Goal: Check status: Check status

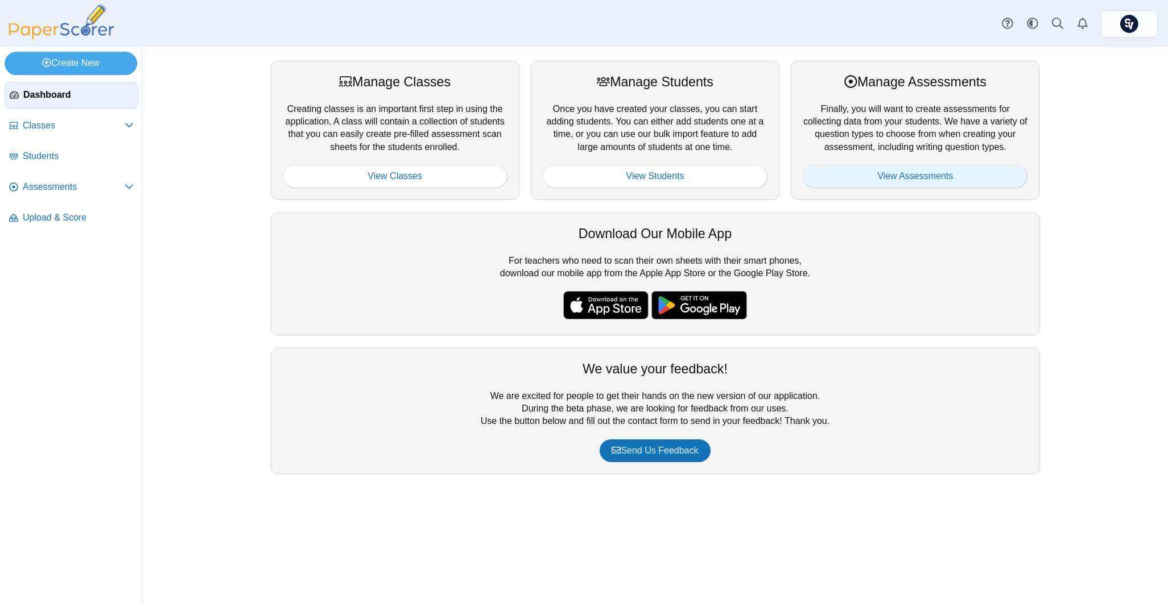
click at [865, 175] on link "View Assessments" at bounding box center [915, 176] width 225 height 23
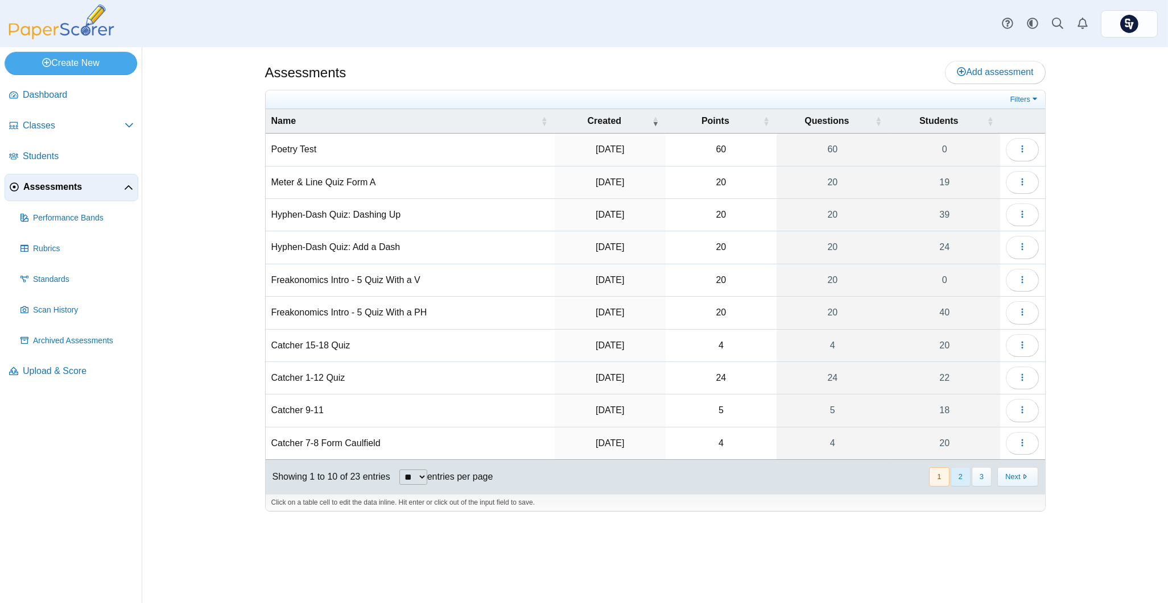
click at [959, 480] on button "2" at bounding box center [960, 477] width 20 height 19
click at [1019, 410] on icon "button" at bounding box center [1022, 410] width 9 height 9
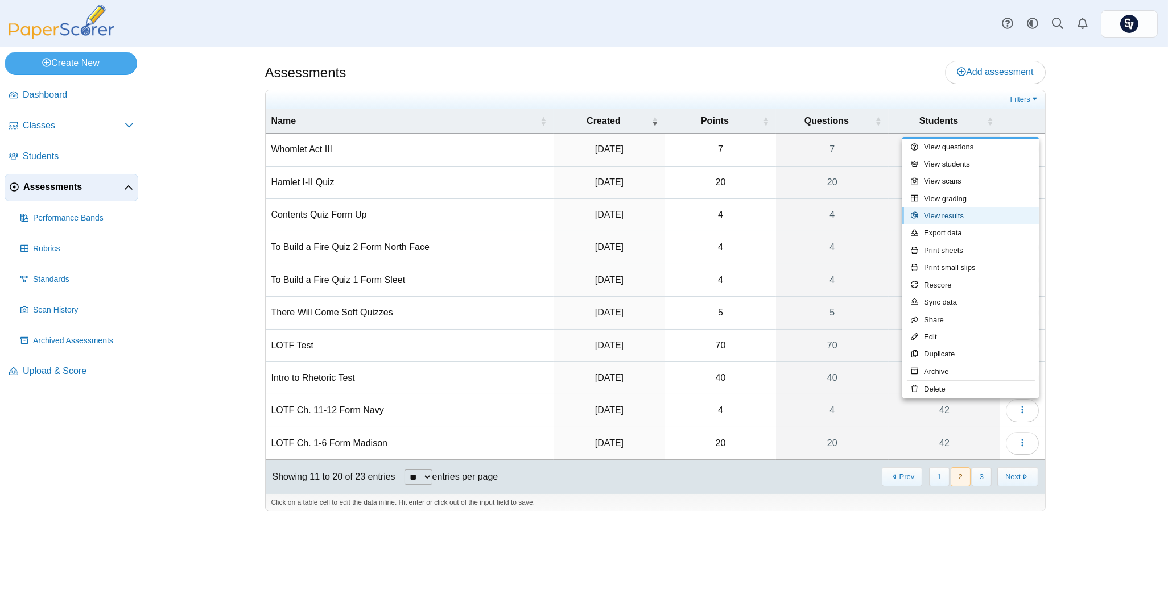
click at [969, 211] on link "View results" at bounding box center [970, 216] width 137 height 17
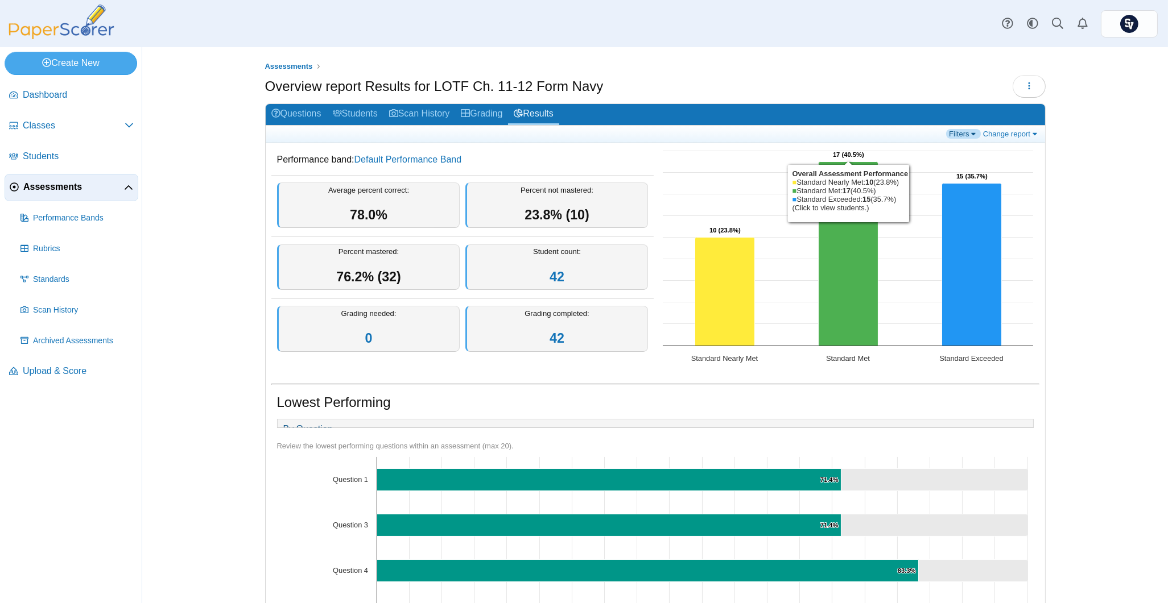
click at [960, 135] on link "Filters" at bounding box center [963, 134] width 35 height 10
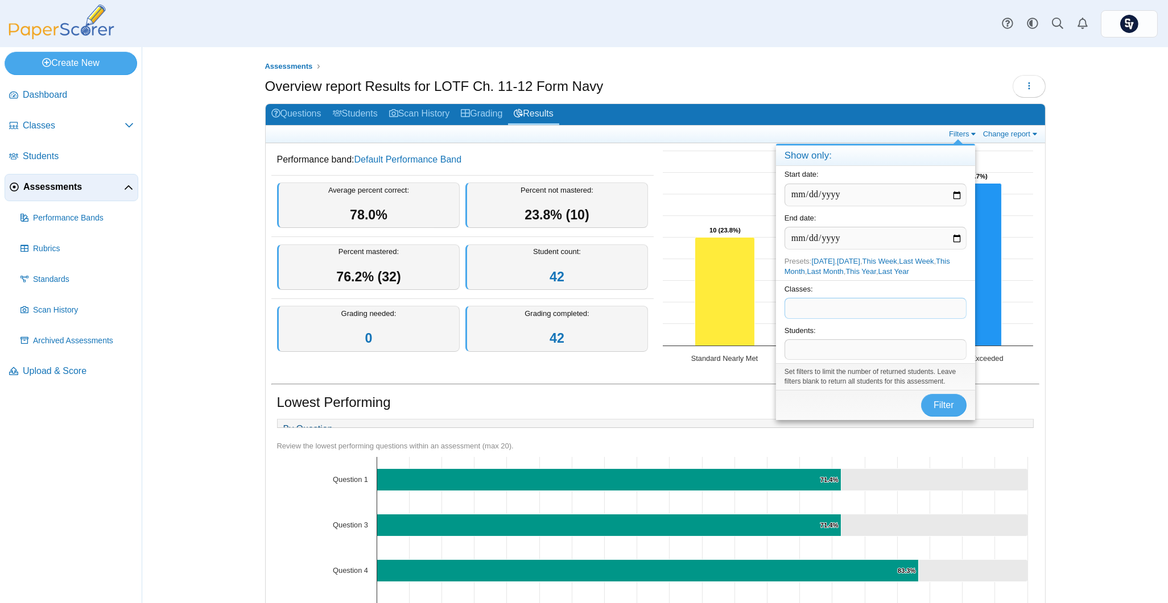
click at [850, 302] on span at bounding box center [875, 308] width 181 height 19
click at [962, 403] on button "Filter" at bounding box center [944, 405] width 46 height 23
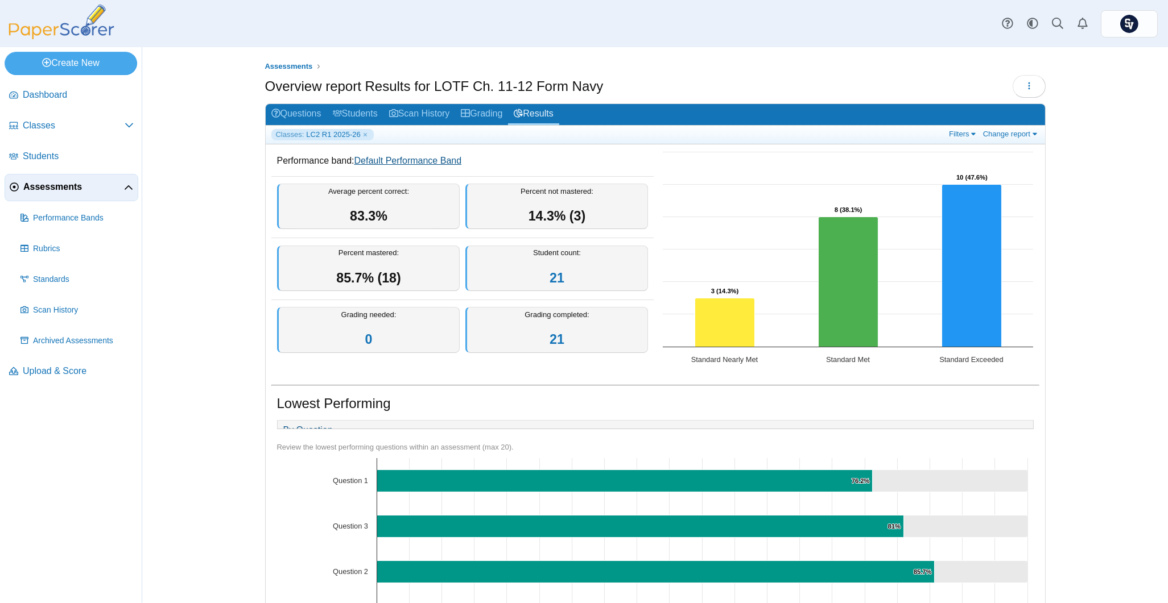
click at [377, 163] on link "Default Performance Band" at bounding box center [407, 161] width 107 height 10
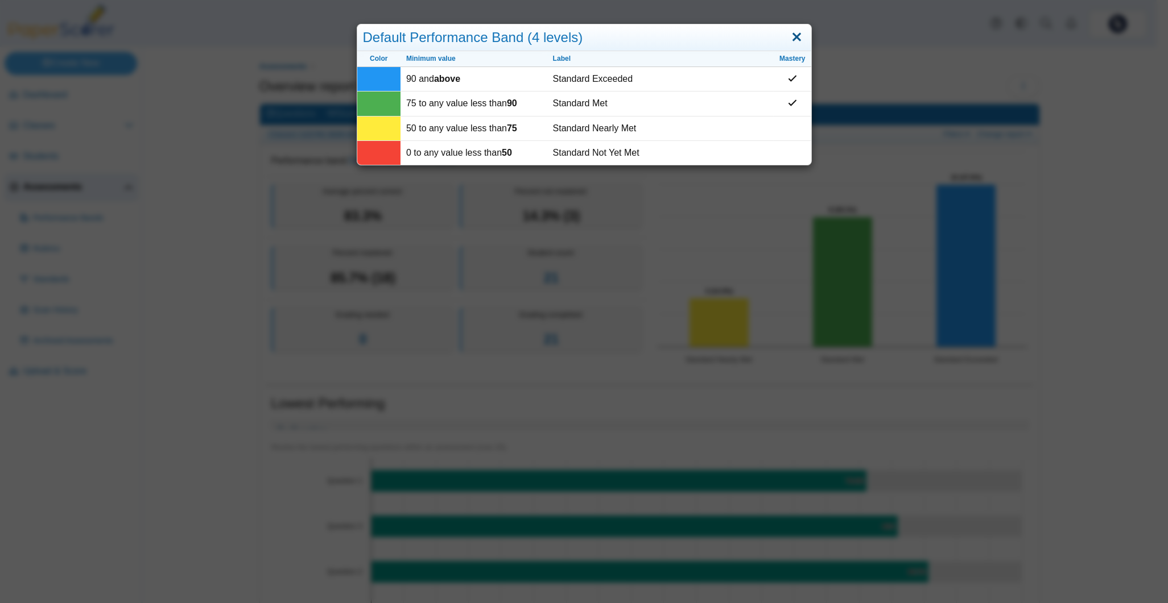
click at [792, 35] on link "Close" at bounding box center [797, 37] width 18 height 19
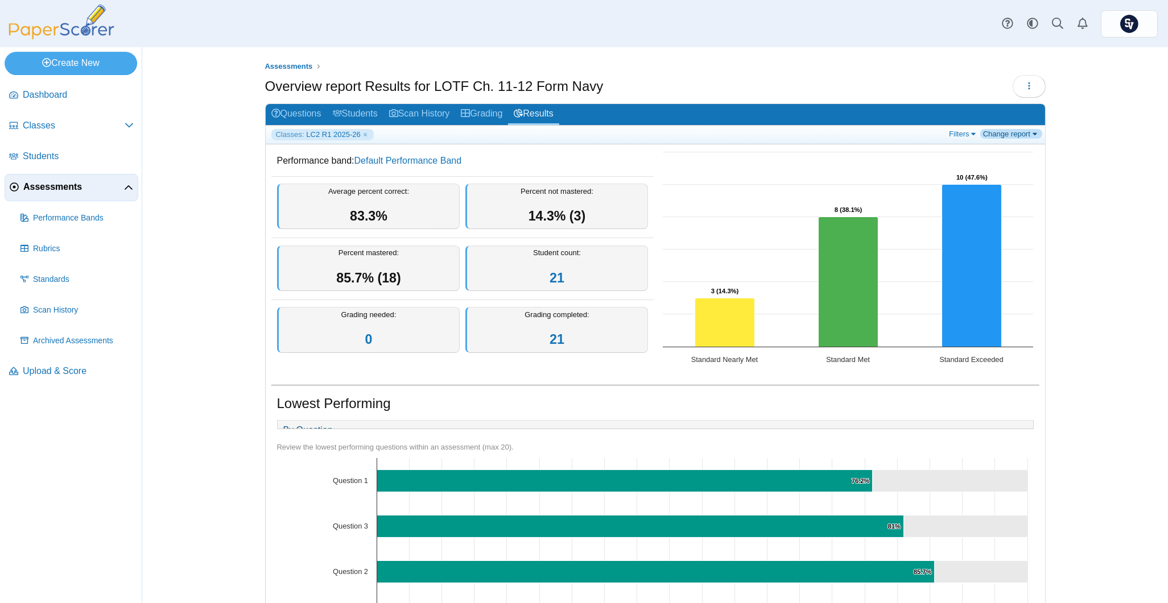
click at [1001, 131] on link "Change report" at bounding box center [1011, 134] width 62 height 10
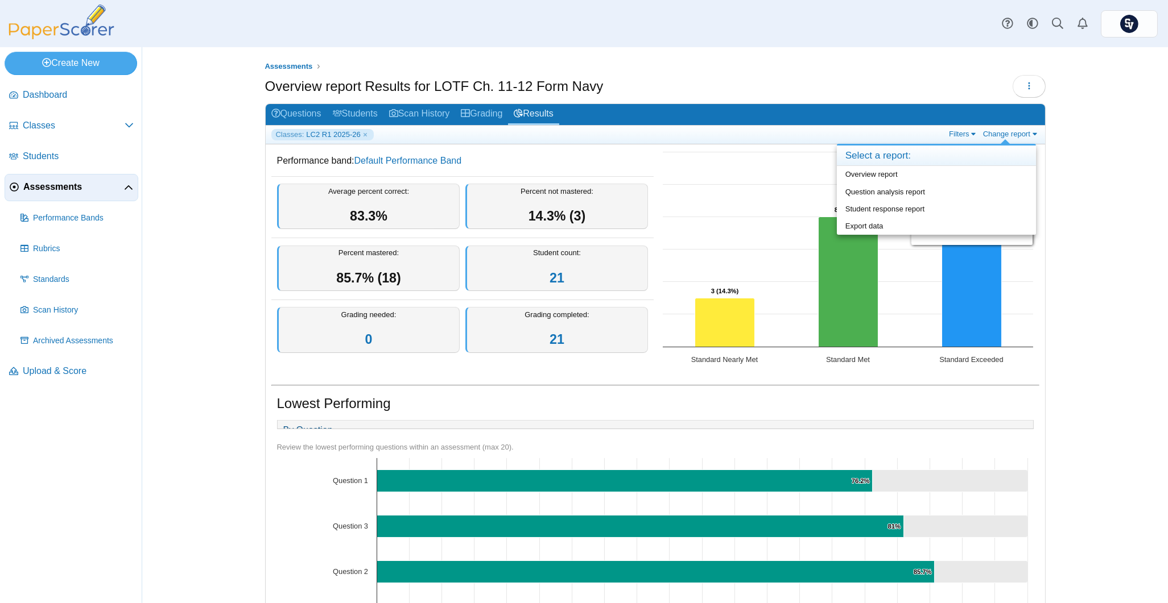
click at [1089, 382] on div "Assessments Overview report Results for LOTF Ch. 11-12 Form Navy Loading… 0" at bounding box center [654, 325] width 1025 height 556
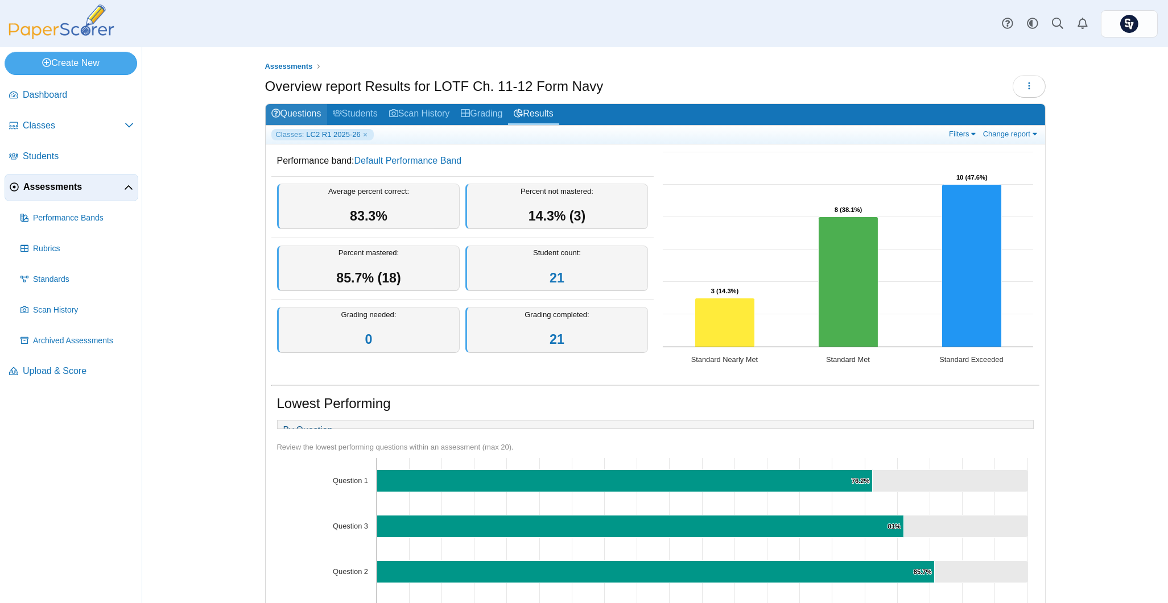
click at [288, 110] on link "Questions" at bounding box center [296, 114] width 61 height 21
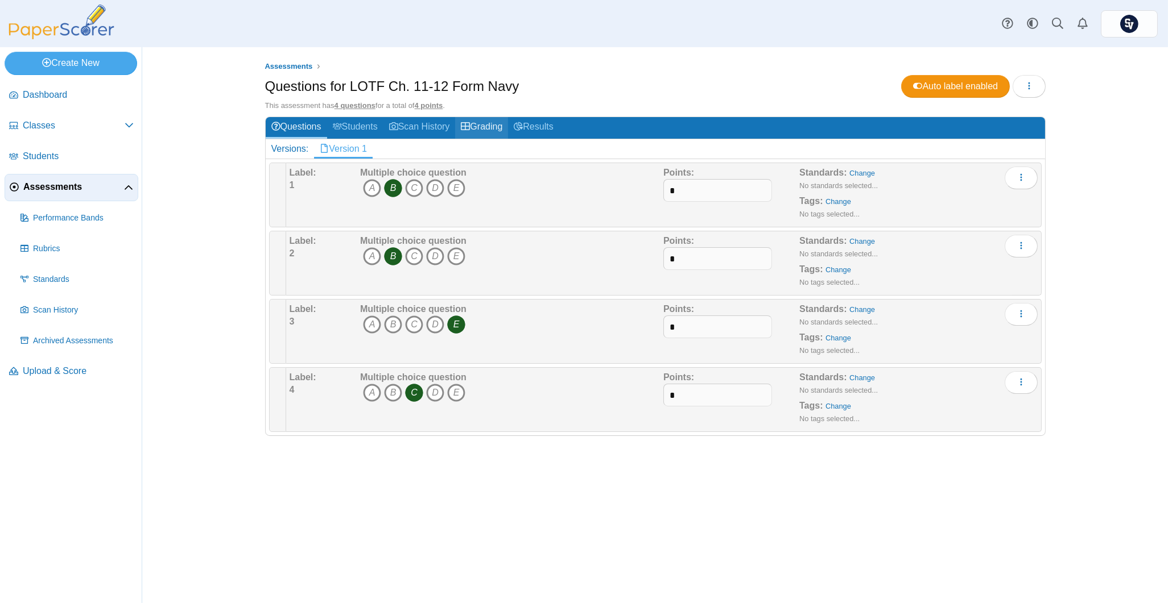
click at [476, 126] on link "Grading" at bounding box center [481, 127] width 53 height 21
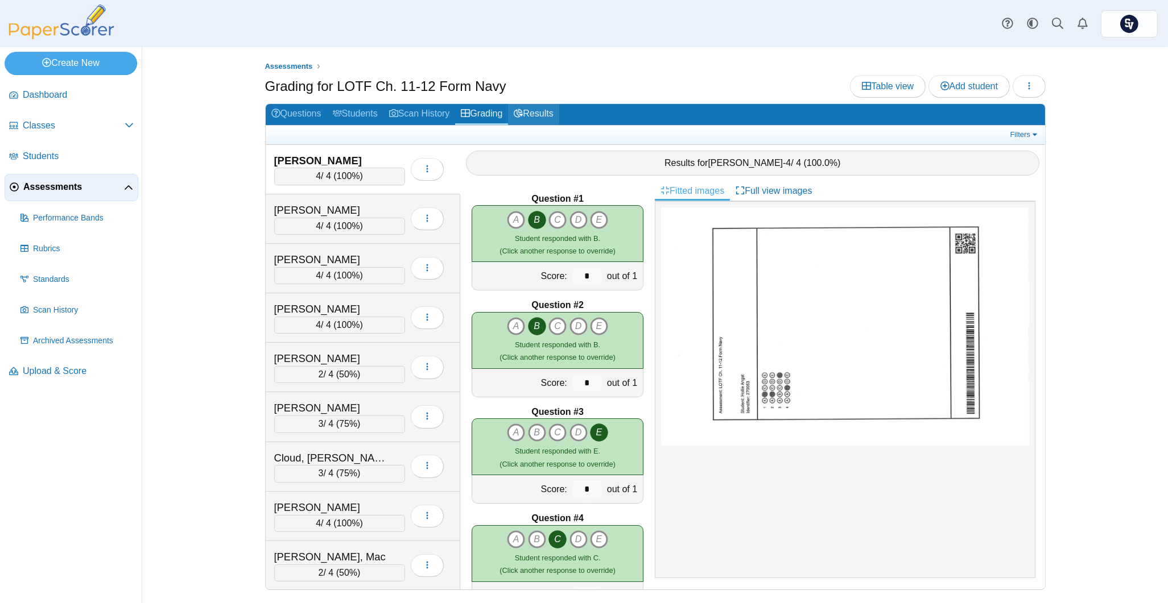
click at [537, 112] on link "Results" at bounding box center [533, 114] width 51 height 21
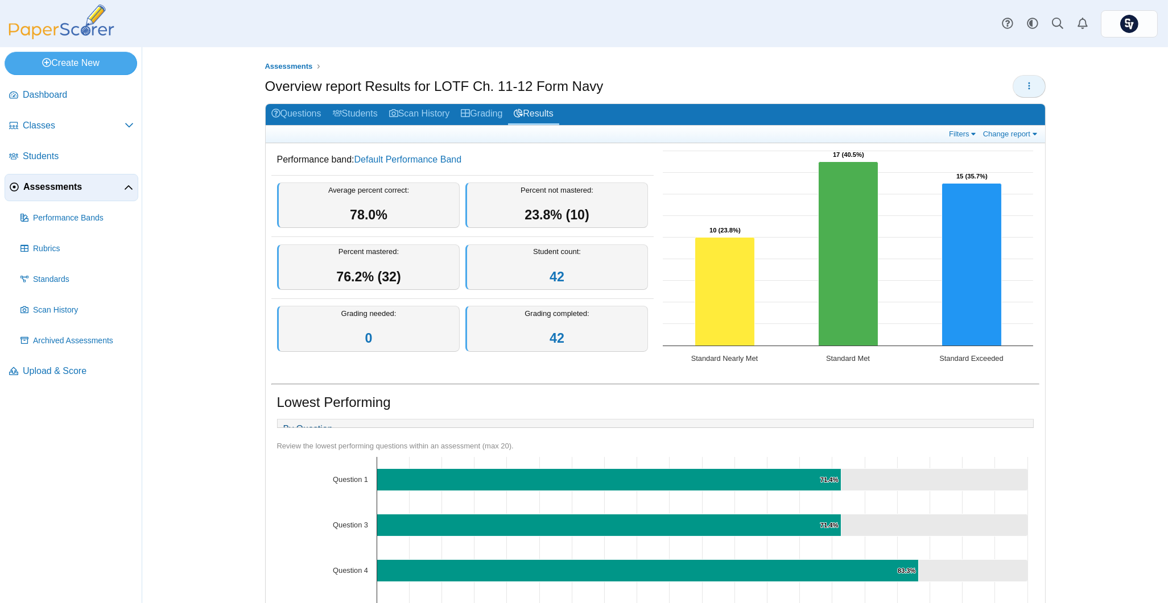
click at [1027, 84] on icon "button" at bounding box center [1028, 85] width 9 height 9
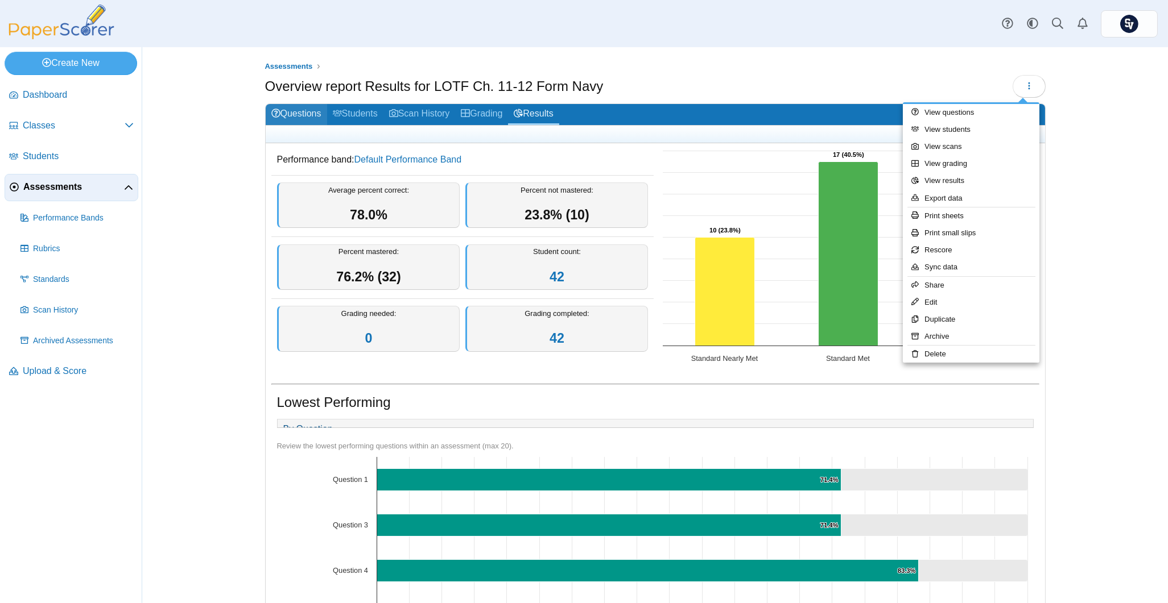
click at [291, 111] on link "Questions" at bounding box center [296, 114] width 61 height 21
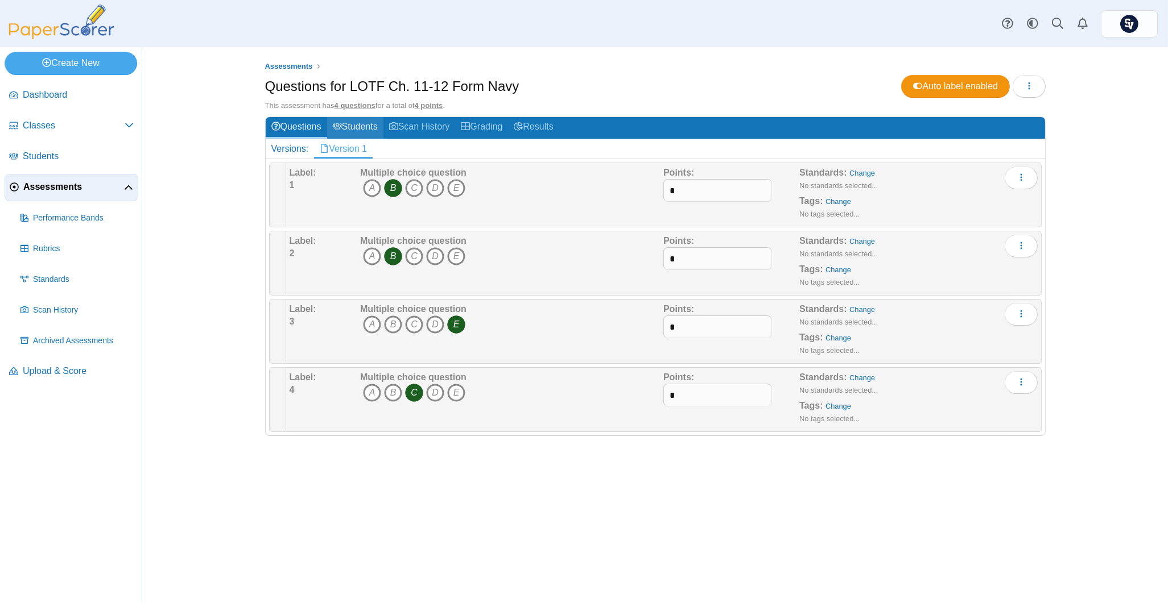
click at [350, 127] on link "Students" at bounding box center [355, 127] width 56 height 21
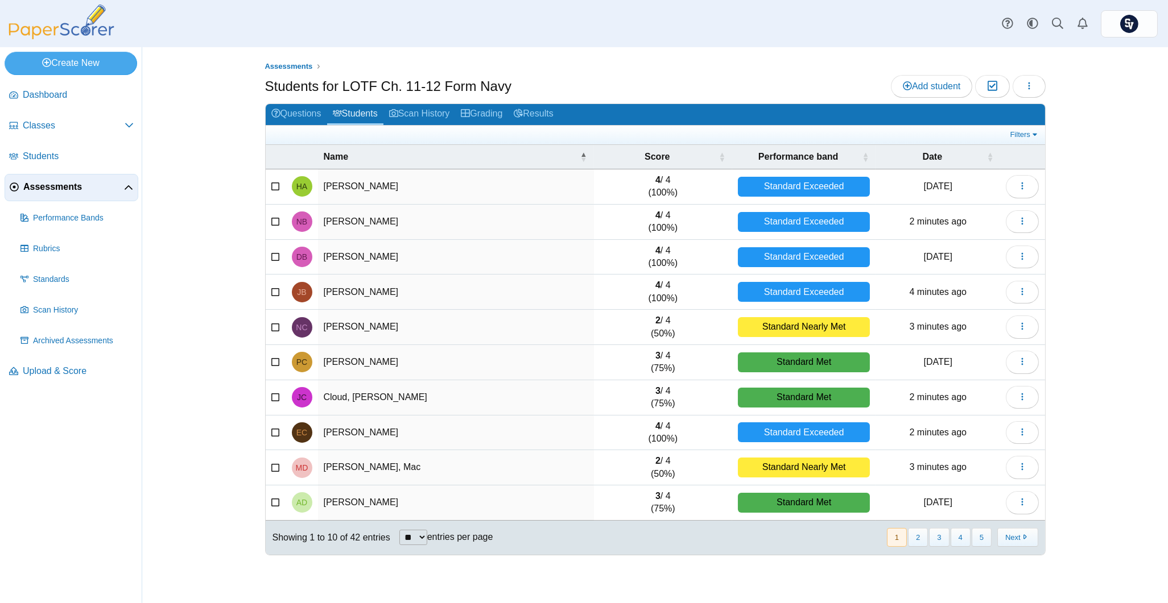
click at [275, 126] on div "Filters Show only: Loading…" at bounding box center [655, 135] width 779 height 19
click at [287, 121] on link "Questions" at bounding box center [296, 114] width 61 height 21
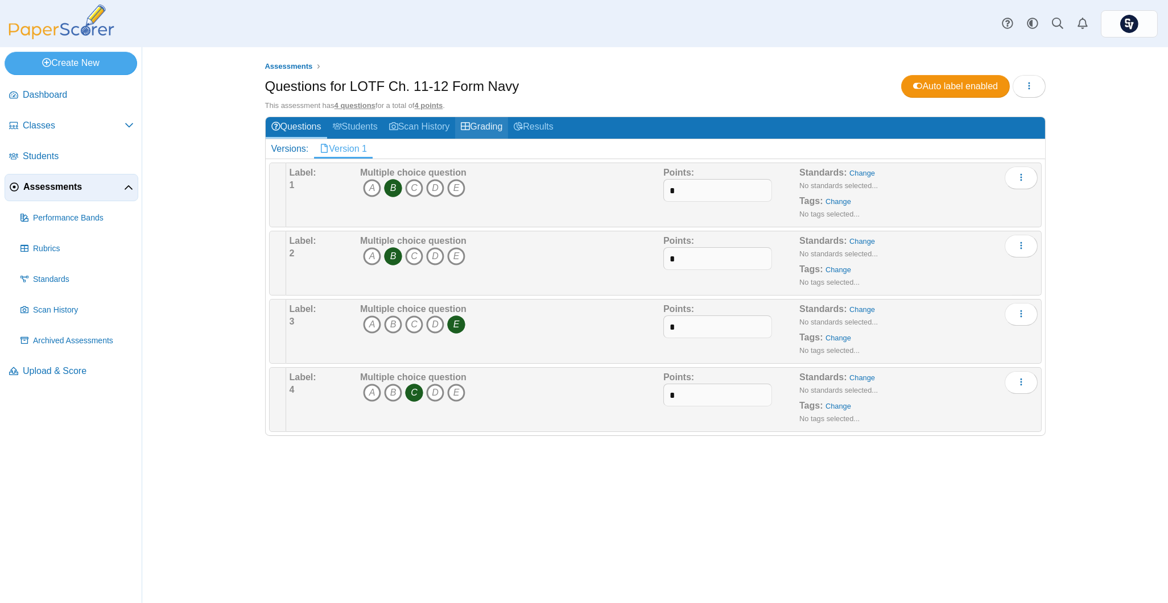
click at [477, 119] on link "Grading" at bounding box center [481, 127] width 53 height 21
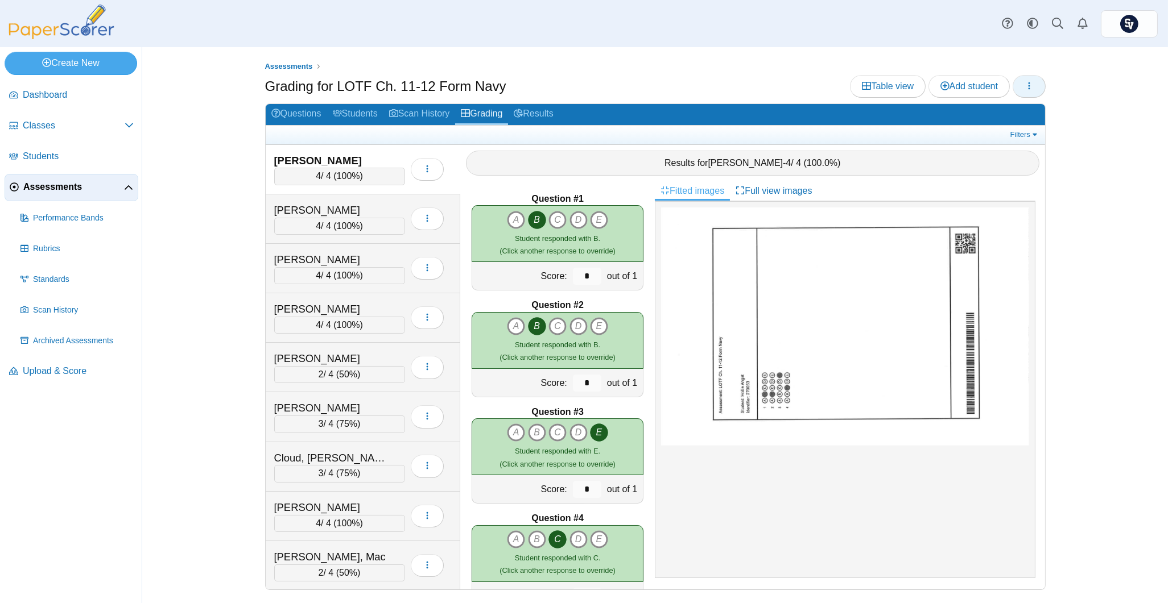
click at [1021, 84] on button "button" at bounding box center [1028, 86] width 33 height 23
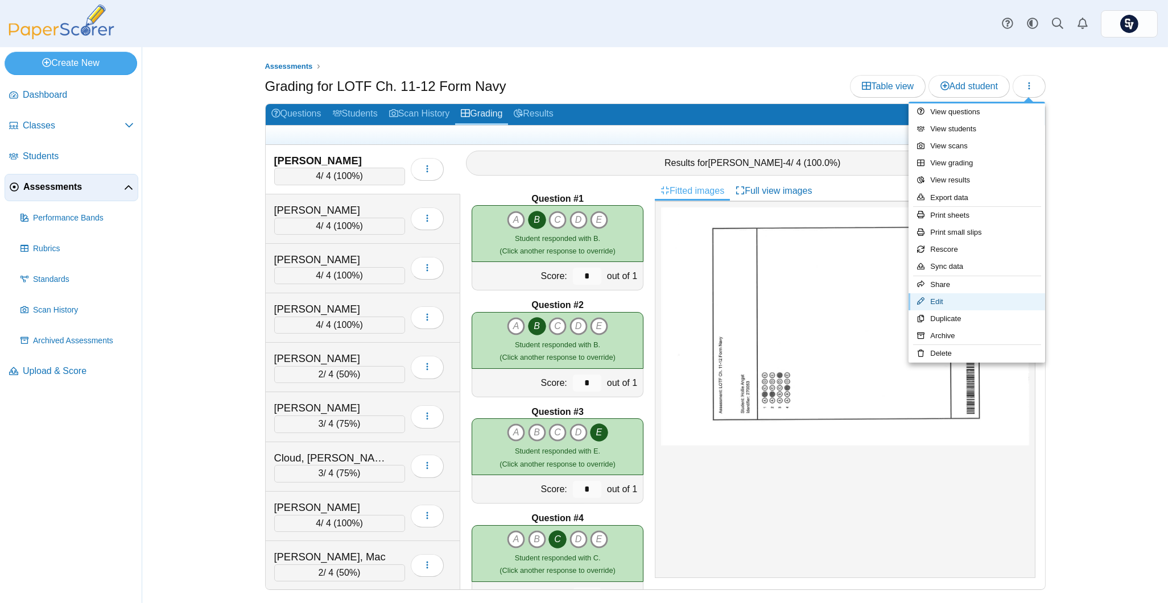
click at [987, 306] on link "Edit" at bounding box center [976, 301] width 137 height 17
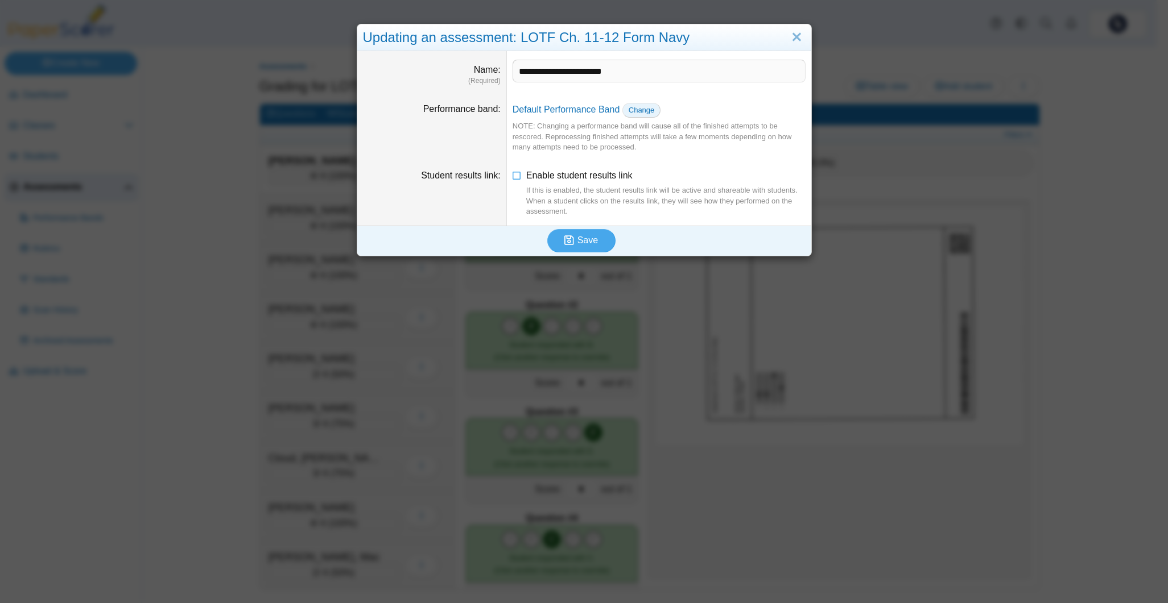
click at [628, 107] on span "Change" at bounding box center [641, 110] width 26 height 9
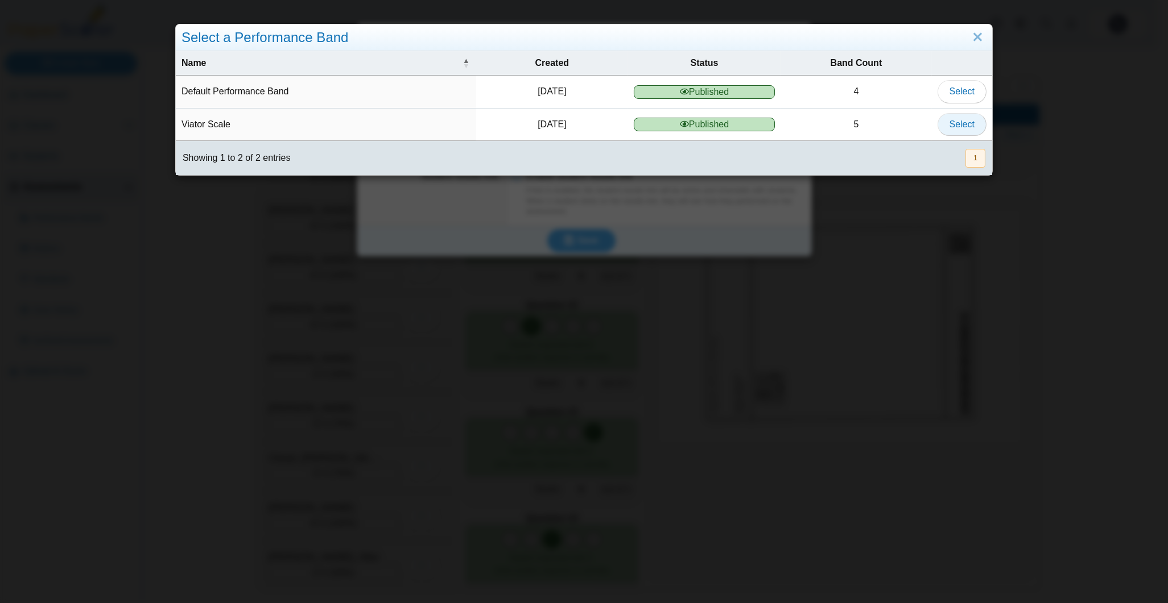
click at [949, 126] on span "Select" at bounding box center [961, 124] width 25 height 10
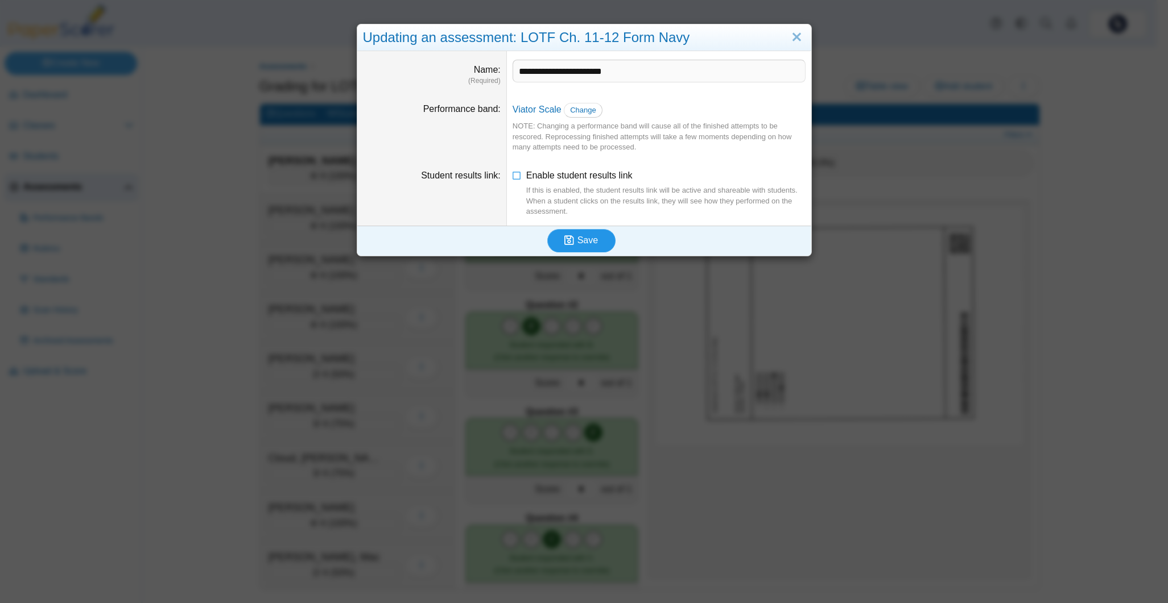
click at [584, 239] on span "Save" at bounding box center [587, 240] width 20 height 10
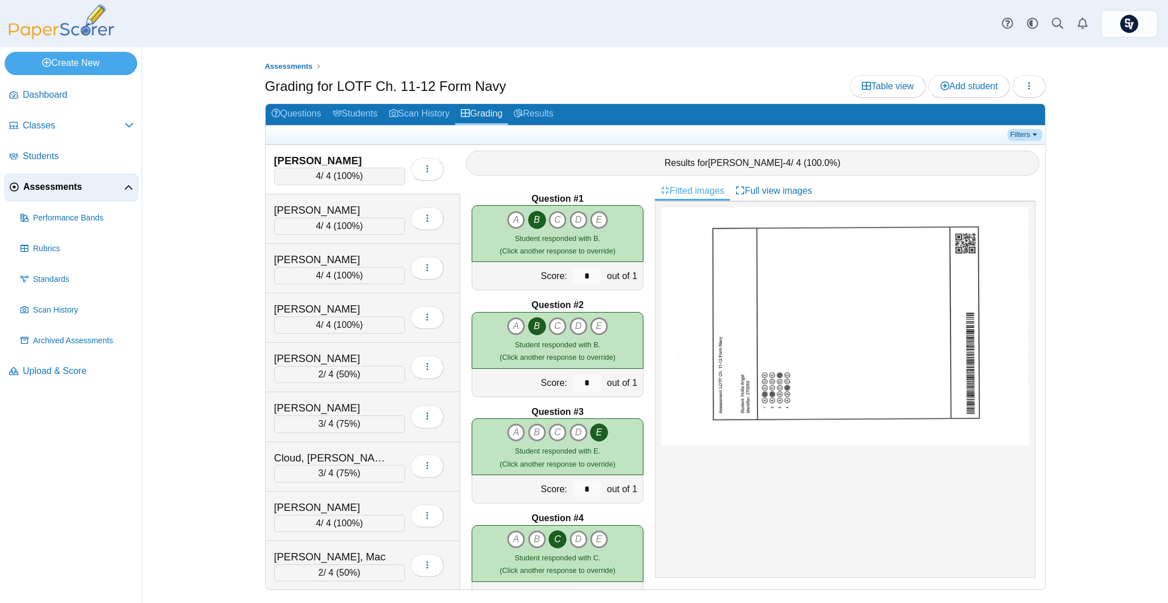
click at [1023, 130] on link "Filters" at bounding box center [1024, 134] width 35 height 11
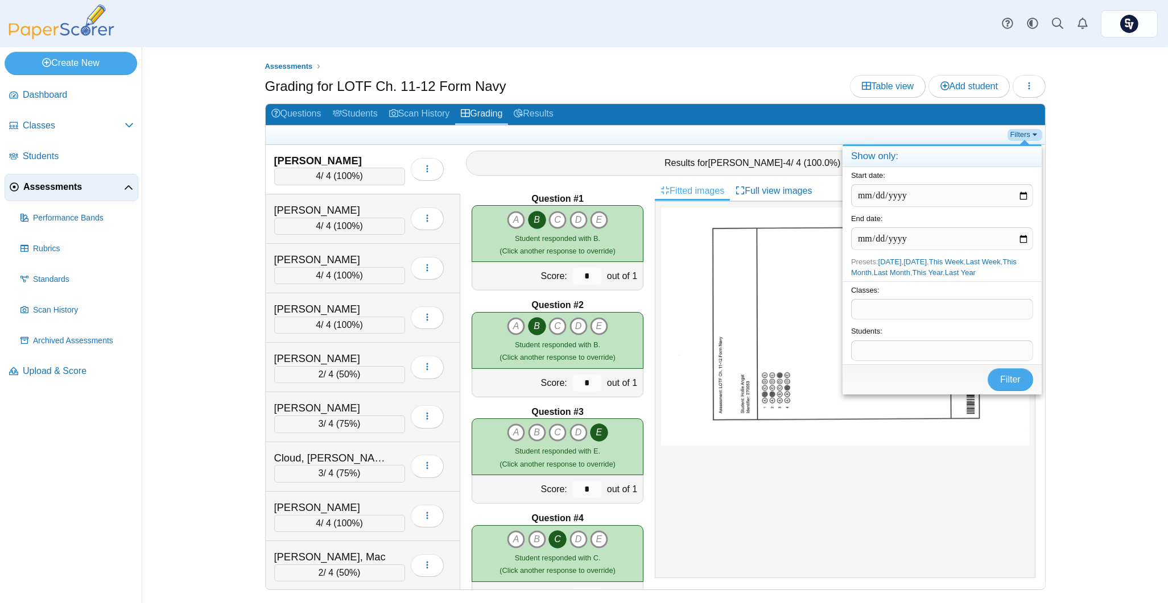
click at [1023, 130] on link "Filters" at bounding box center [1024, 134] width 35 height 11
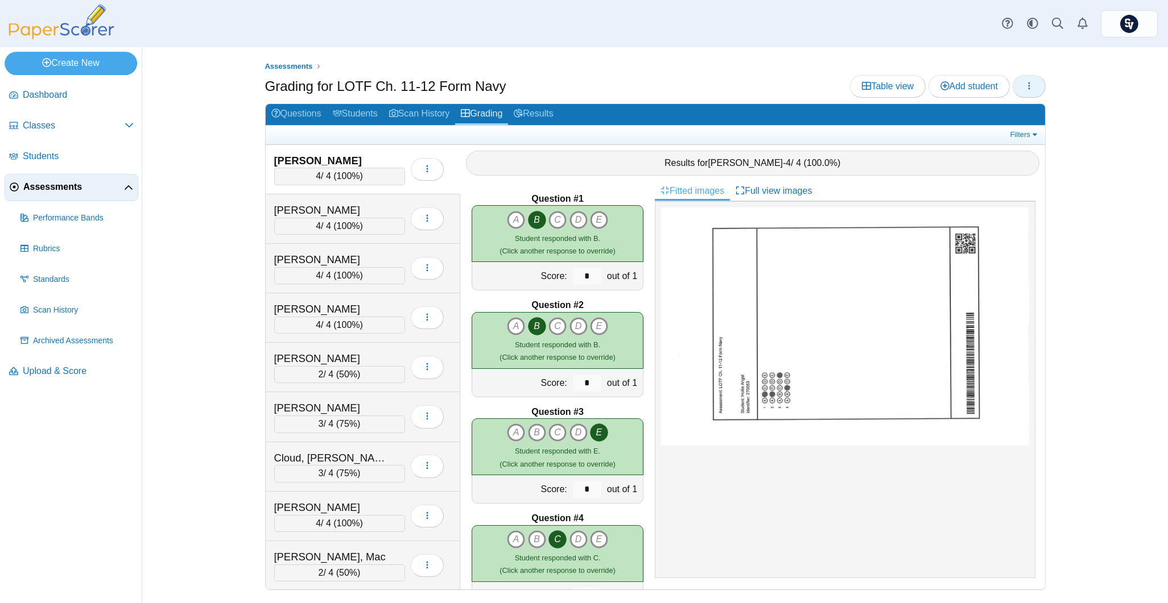
click at [1032, 82] on icon "button" at bounding box center [1028, 85] width 9 height 9
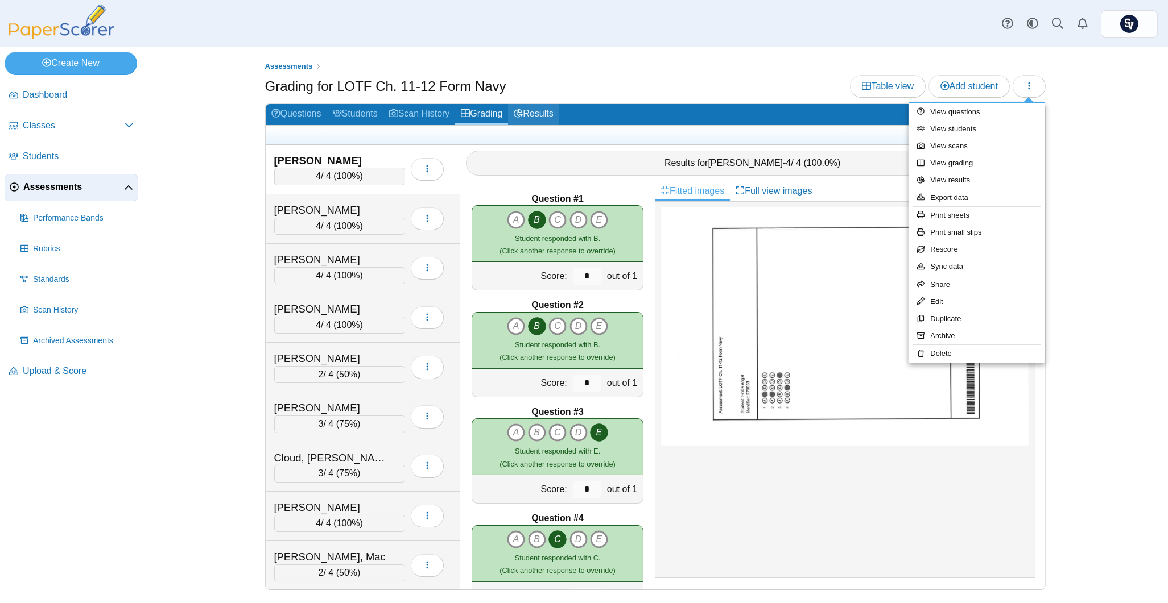
click at [562, 106] on h2 "Questions Students Scan History Grading Results" at bounding box center [655, 115] width 779 height 22
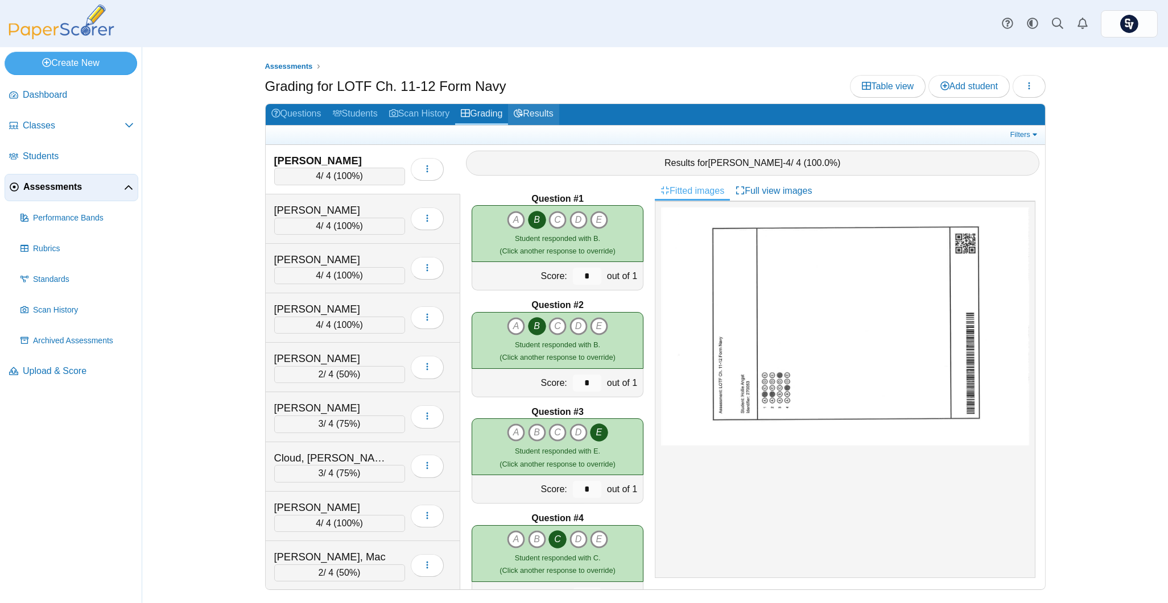
click at [545, 111] on link "Results" at bounding box center [533, 114] width 51 height 21
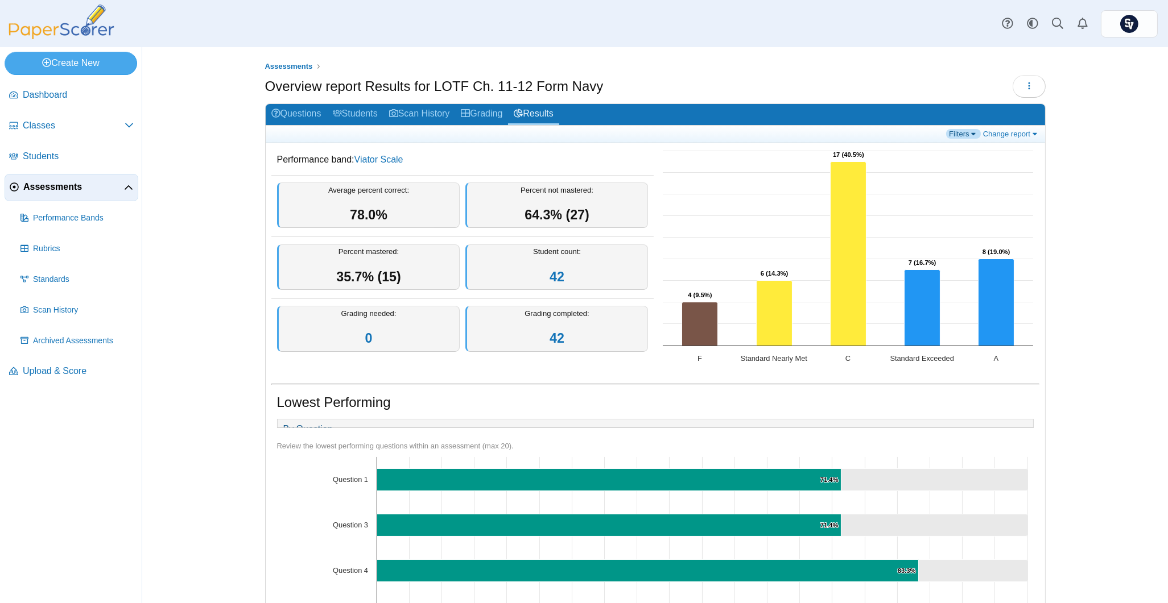
click at [961, 130] on link "Filters" at bounding box center [963, 134] width 35 height 10
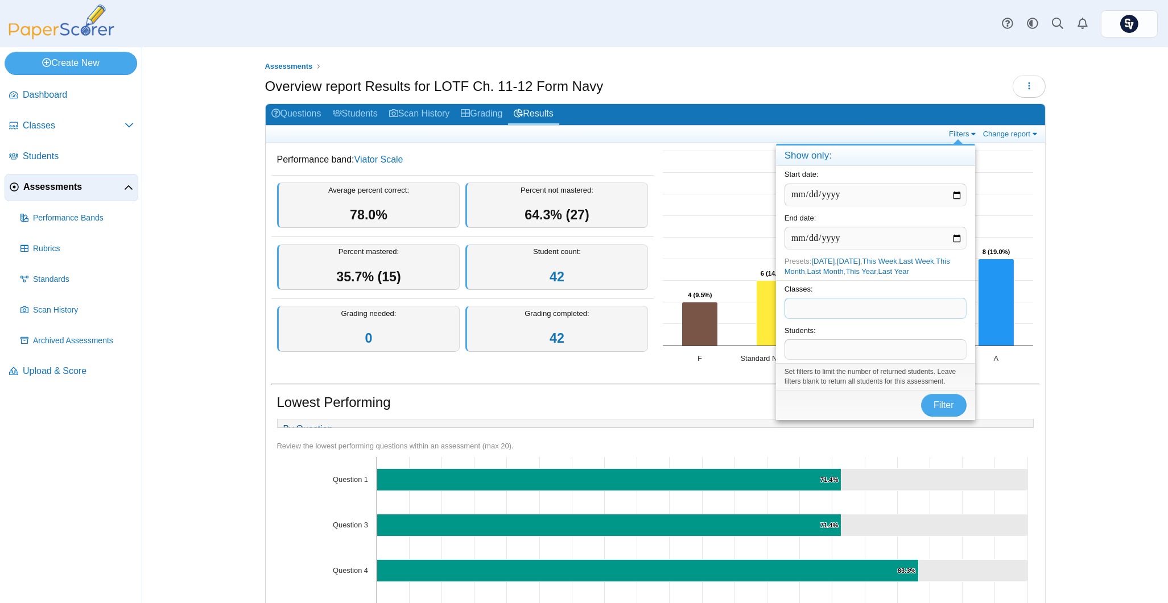
click at [842, 305] on span at bounding box center [875, 308] width 181 height 19
click at [883, 259] on link "This Week" at bounding box center [879, 261] width 35 height 9
type input "**********"
click at [936, 415] on button "Filter" at bounding box center [944, 405] width 46 height 23
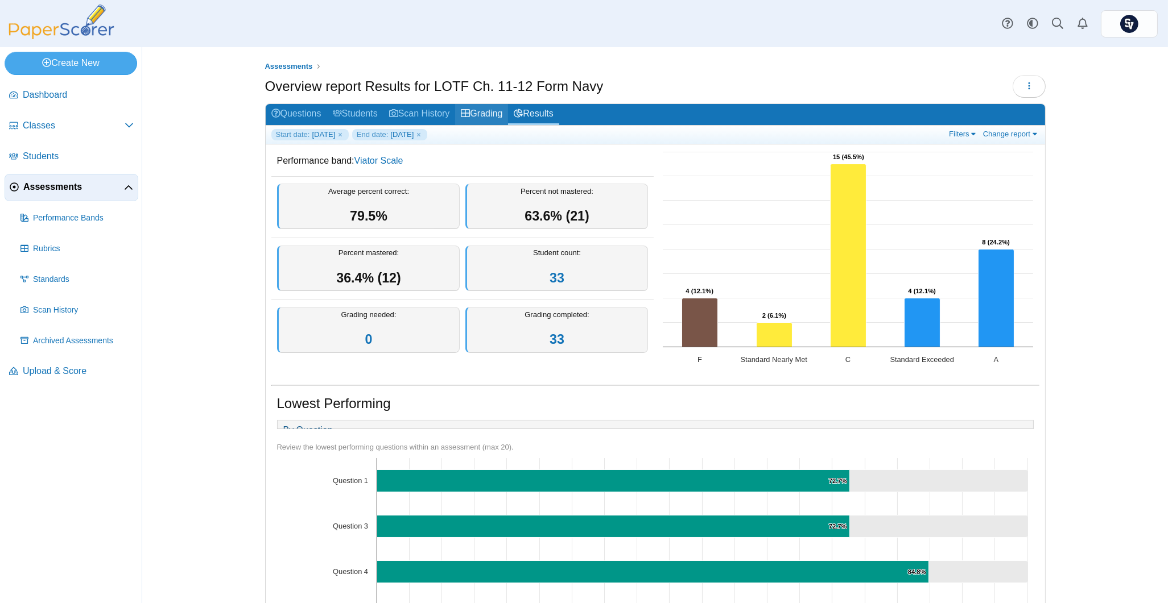
click at [484, 112] on link "Grading" at bounding box center [481, 114] width 53 height 21
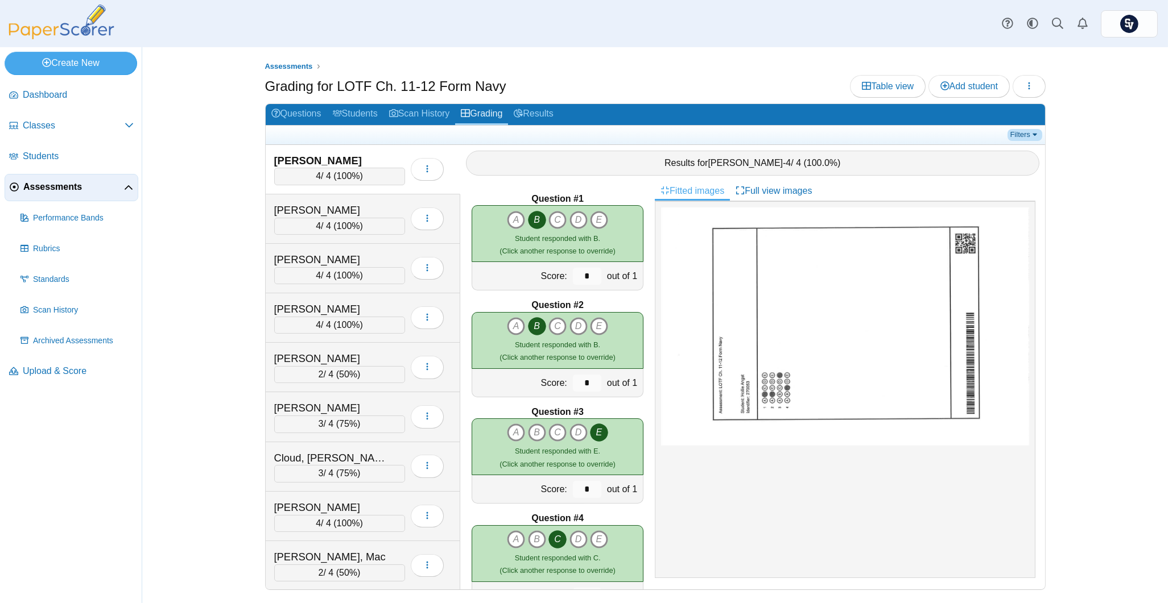
click at [1014, 136] on link "Filters" at bounding box center [1024, 134] width 35 height 11
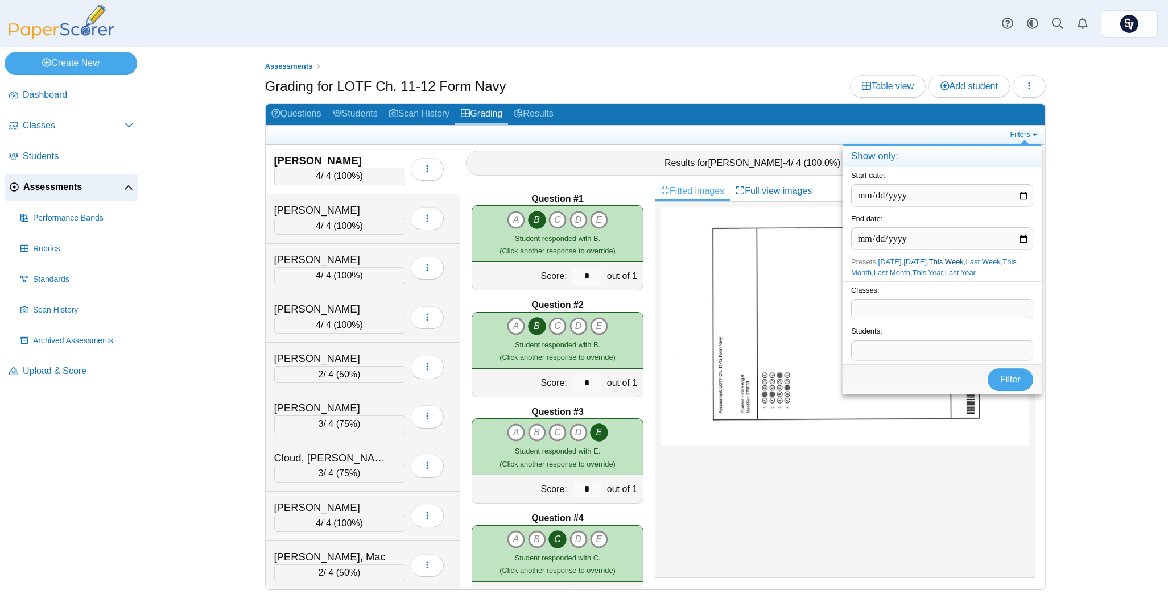
click at [946, 258] on link "This Week" at bounding box center [946, 262] width 35 height 9
type input "**********"
click at [956, 261] on link "This Week" at bounding box center [946, 262] width 35 height 9
click at [1008, 369] on button "Filter" at bounding box center [1010, 380] width 46 height 23
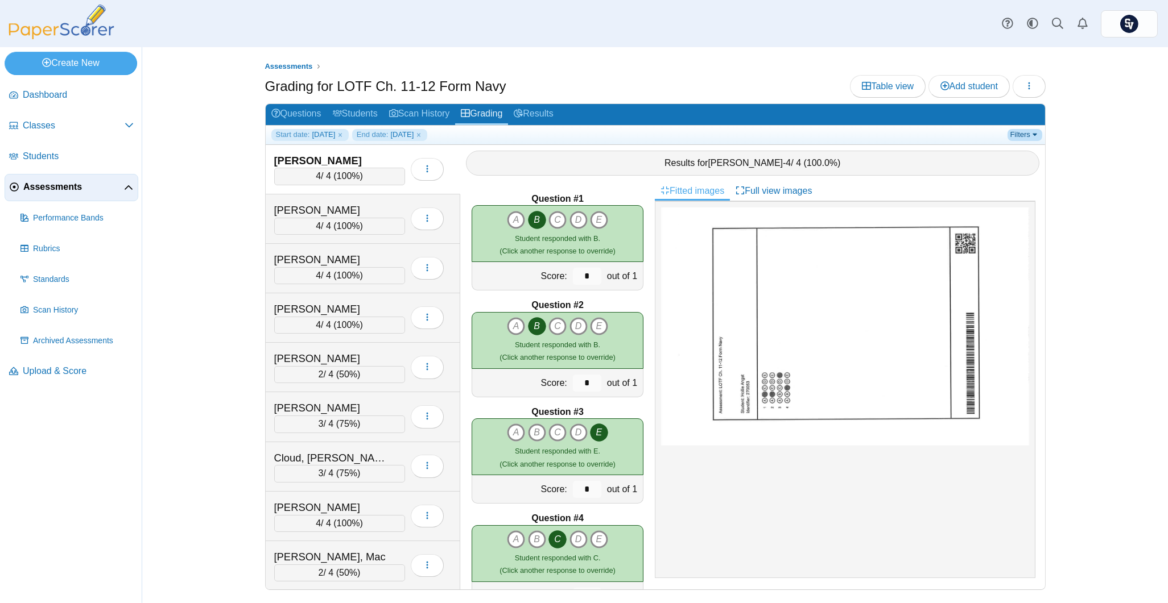
click at [1015, 130] on link "Filters" at bounding box center [1024, 134] width 35 height 11
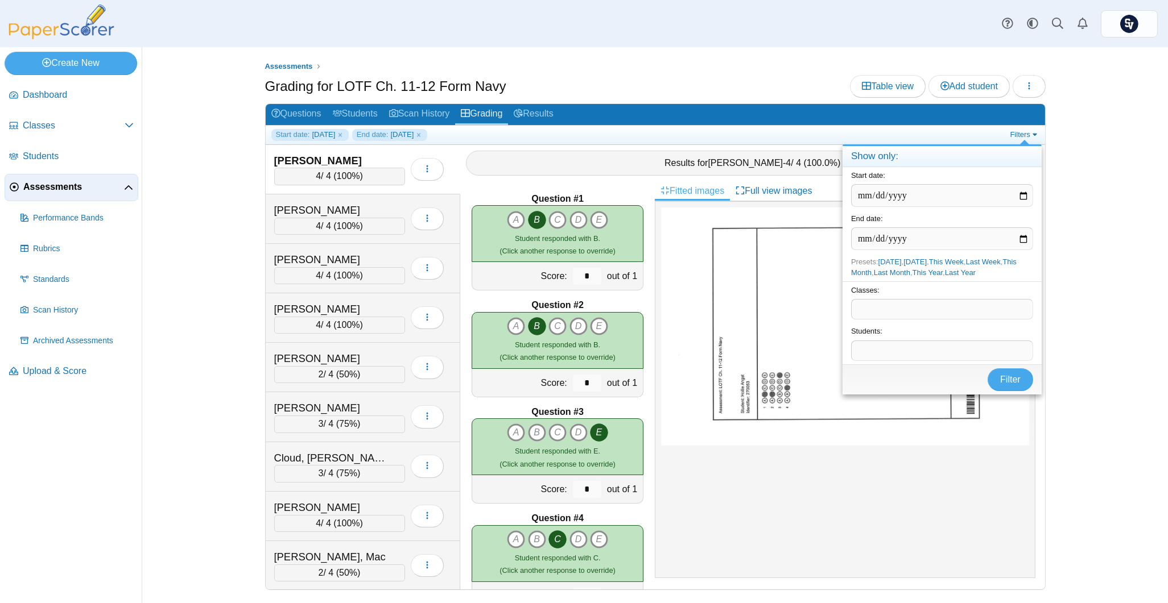
click at [887, 315] on span at bounding box center [941, 309] width 181 height 19
click at [1009, 378] on span "Filter" at bounding box center [1010, 380] width 20 height 10
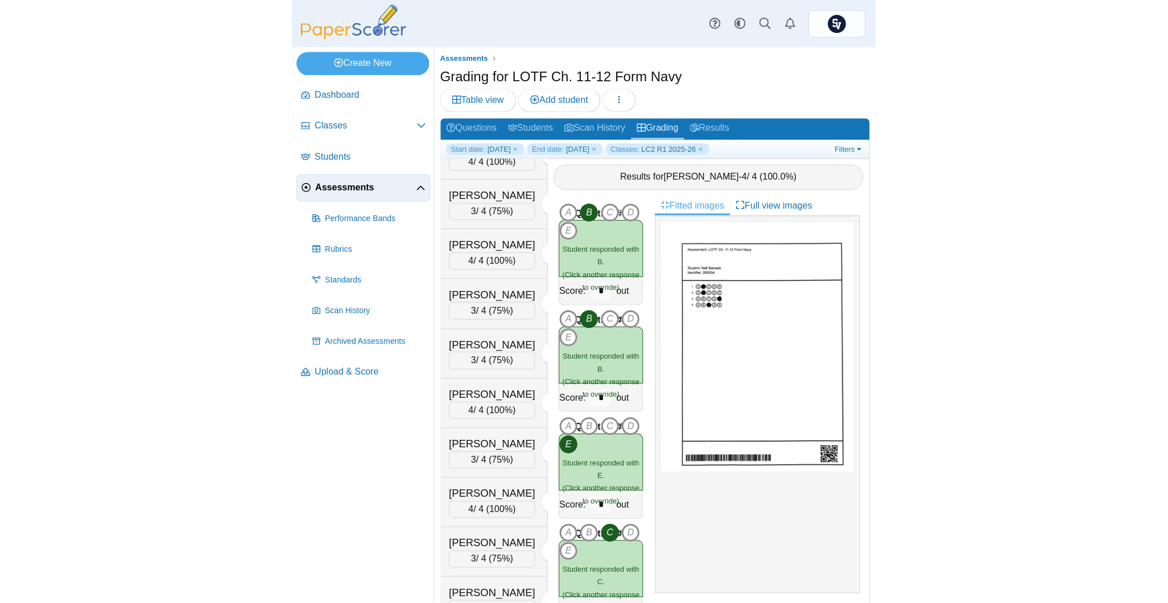
scroll to position [548, 0]
